Goal: Find specific page/section: Find specific page/section

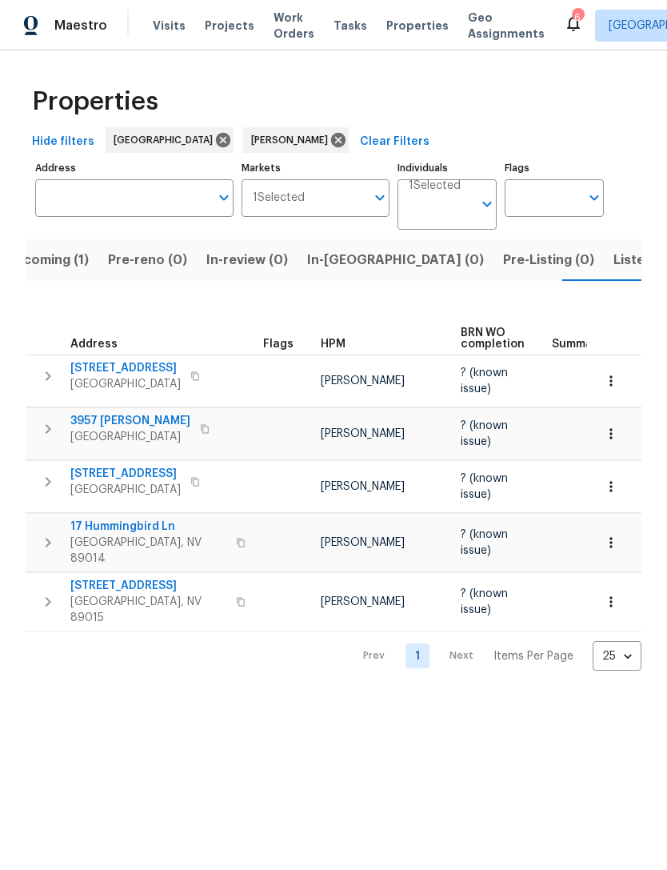
click at [344, 261] on span "In-reno (0)" at bounding box center [395, 260] width 177 height 22
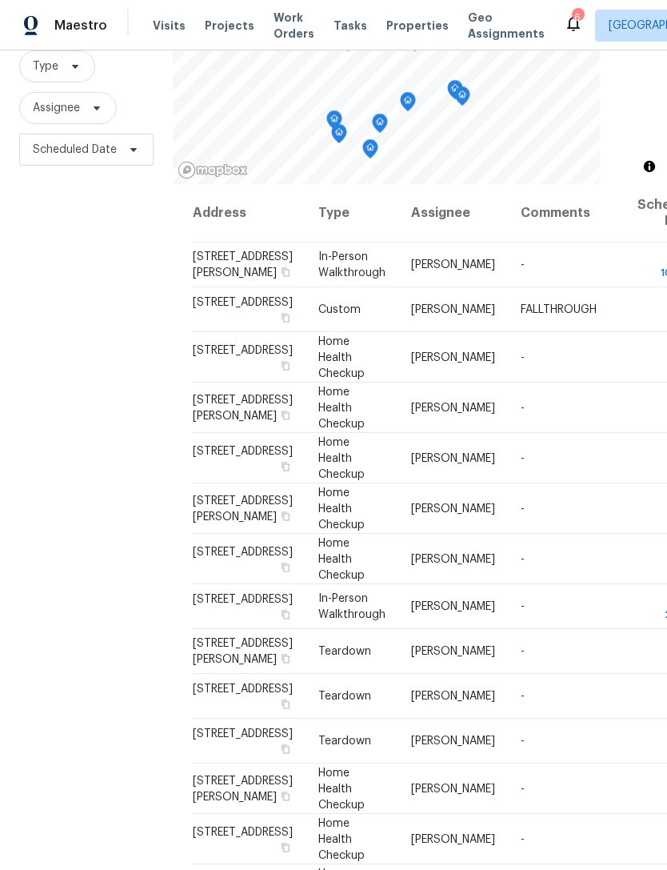
scroll to position [-1, 0]
click at [76, 73] on icon at bounding box center [75, 66] width 13 height 13
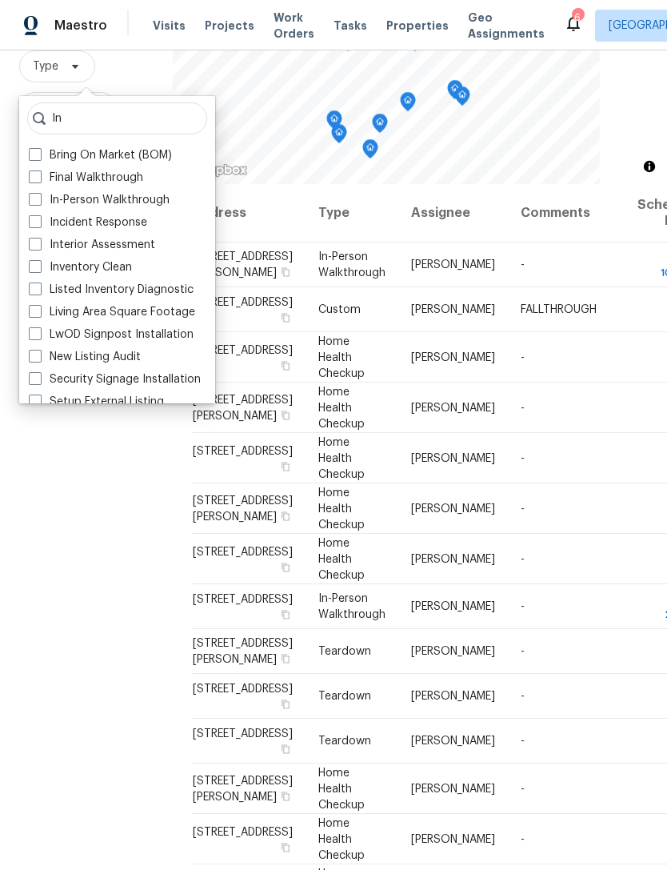
type input "In"
click at [154, 205] on label "In-Person Walkthrough" at bounding box center [99, 200] width 141 height 16
click at [39, 202] on input "In-Person Walkthrough" at bounding box center [34, 197] width 10 height 10
checkbox input "true"
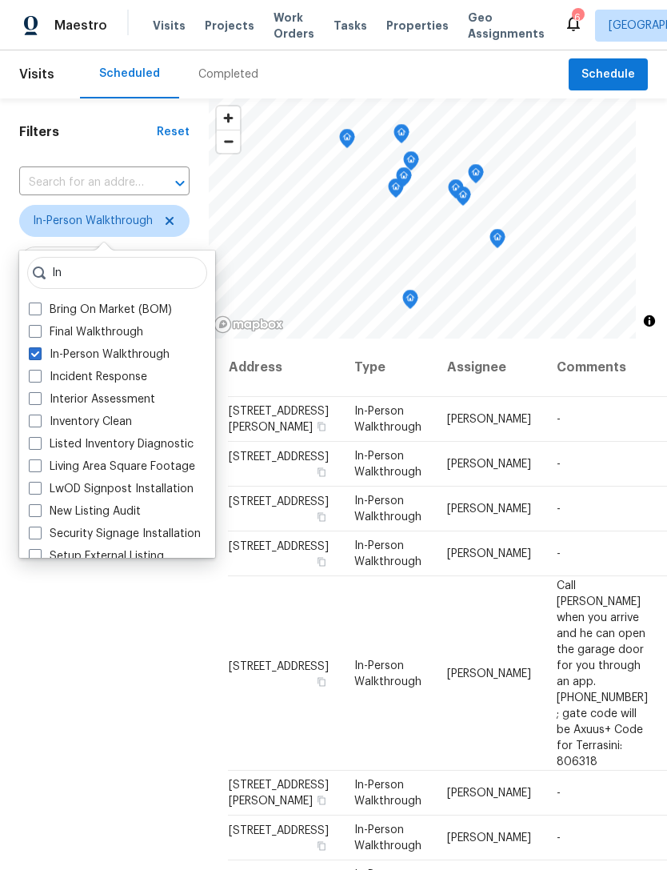
click at [42, 650] on div "Filters Reset ​ In-Person Walkthrough Assignee Scheduled Date" at bounding box center [104, 566] width 209 height 936
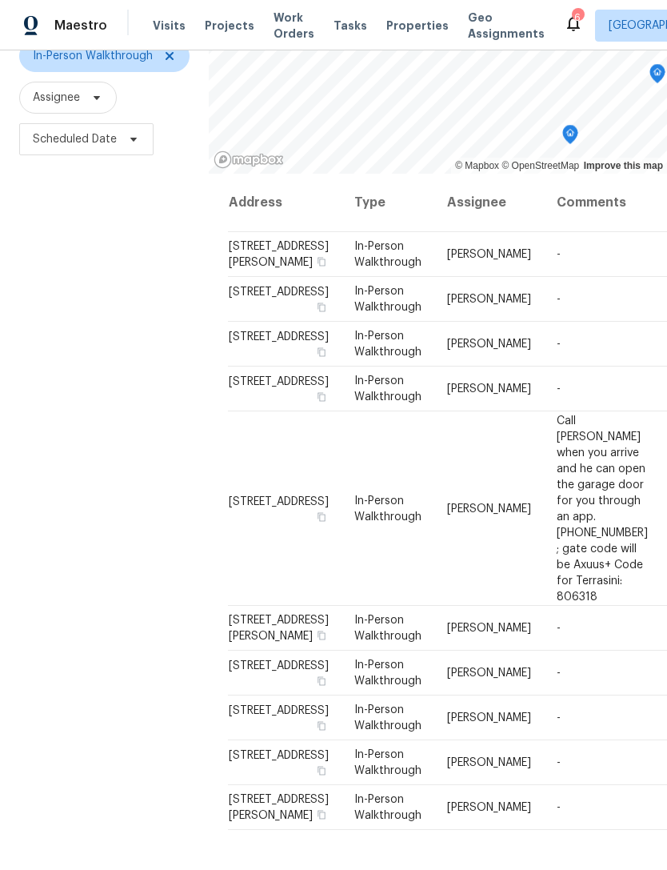
scroll to position [154, 0]
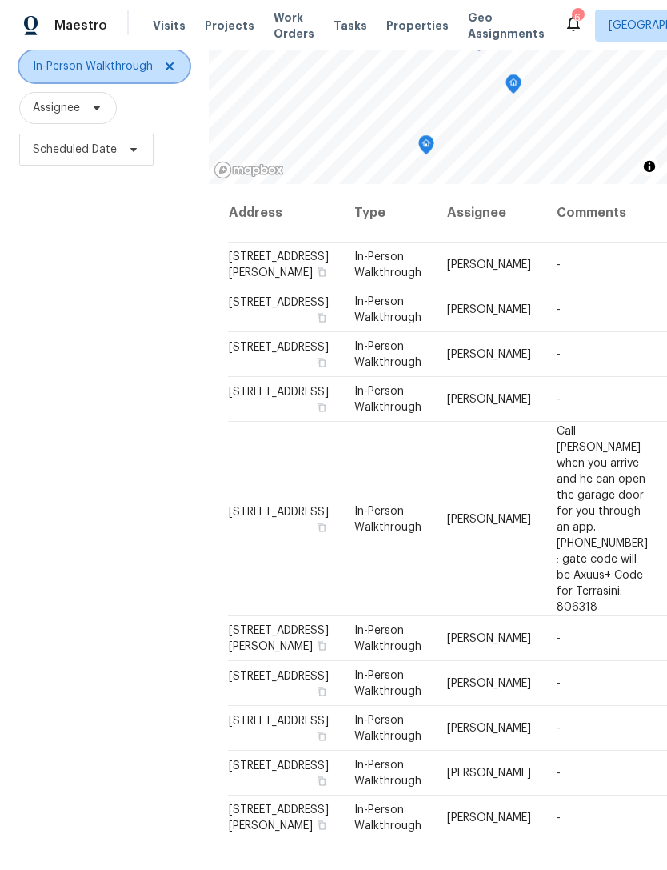
click at [168, 66] on icon at bounding box center [169, 66] width 13 height 13
